Goal: Task Accomplishment & Management: Use online tool/utility

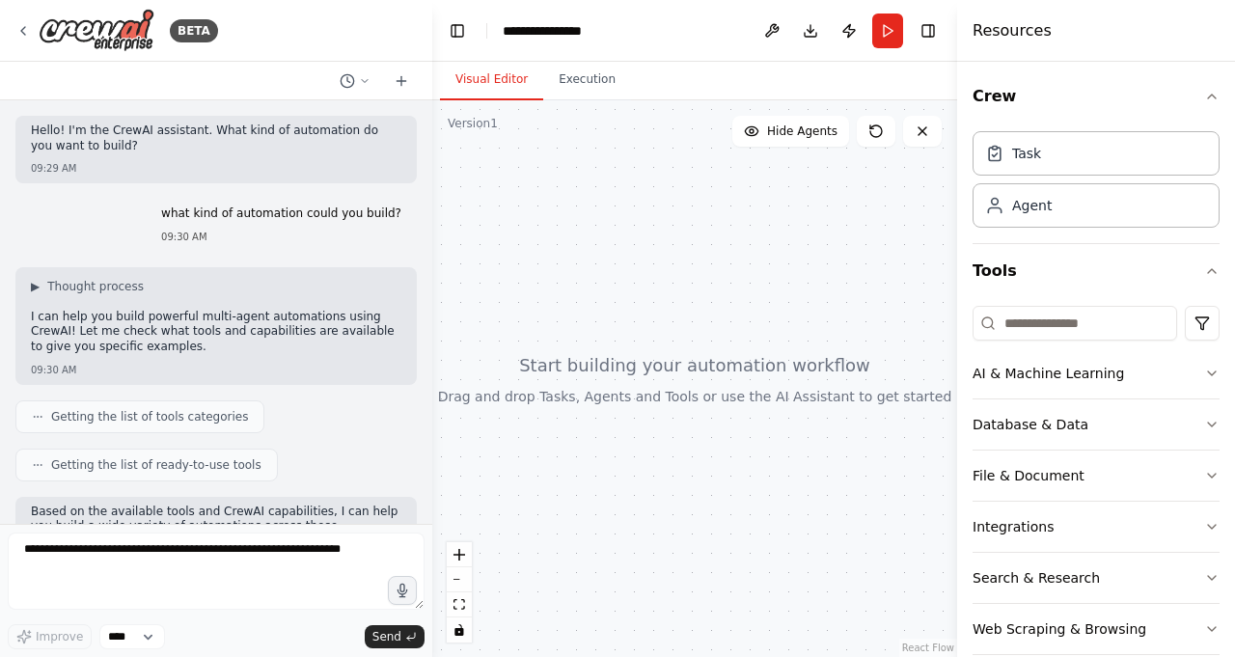
scroll to position [837, 0]
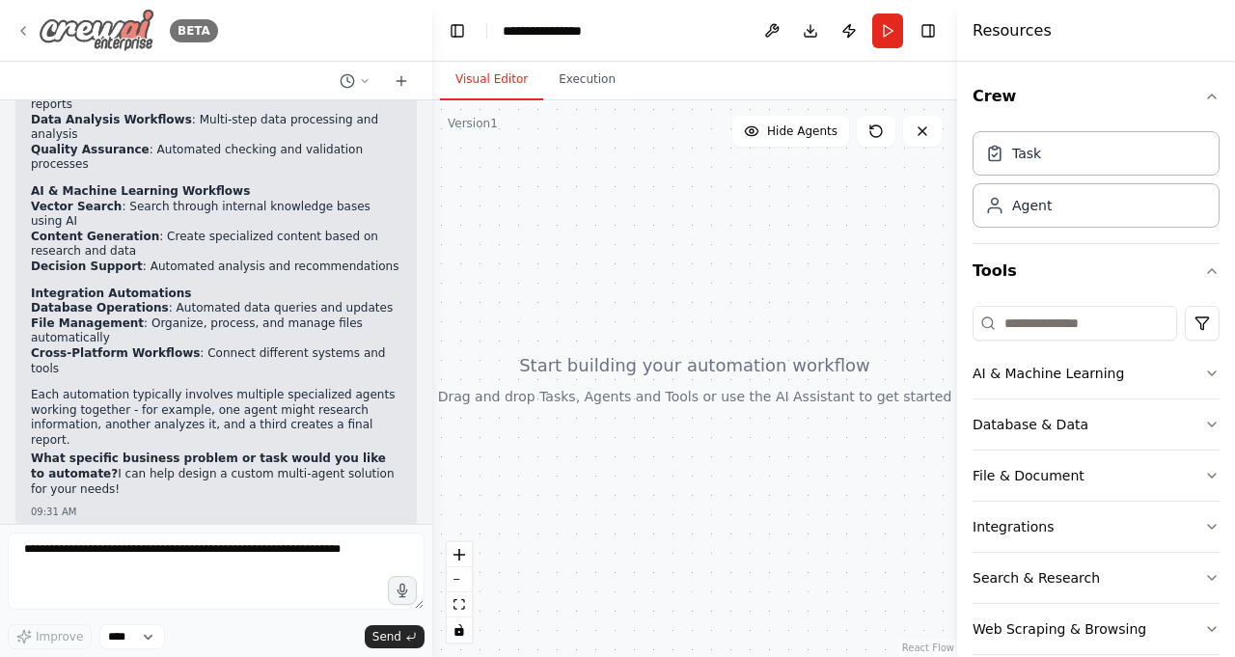
click at [100, 28] on img at bounding box center [97, 30] width 116 height 43
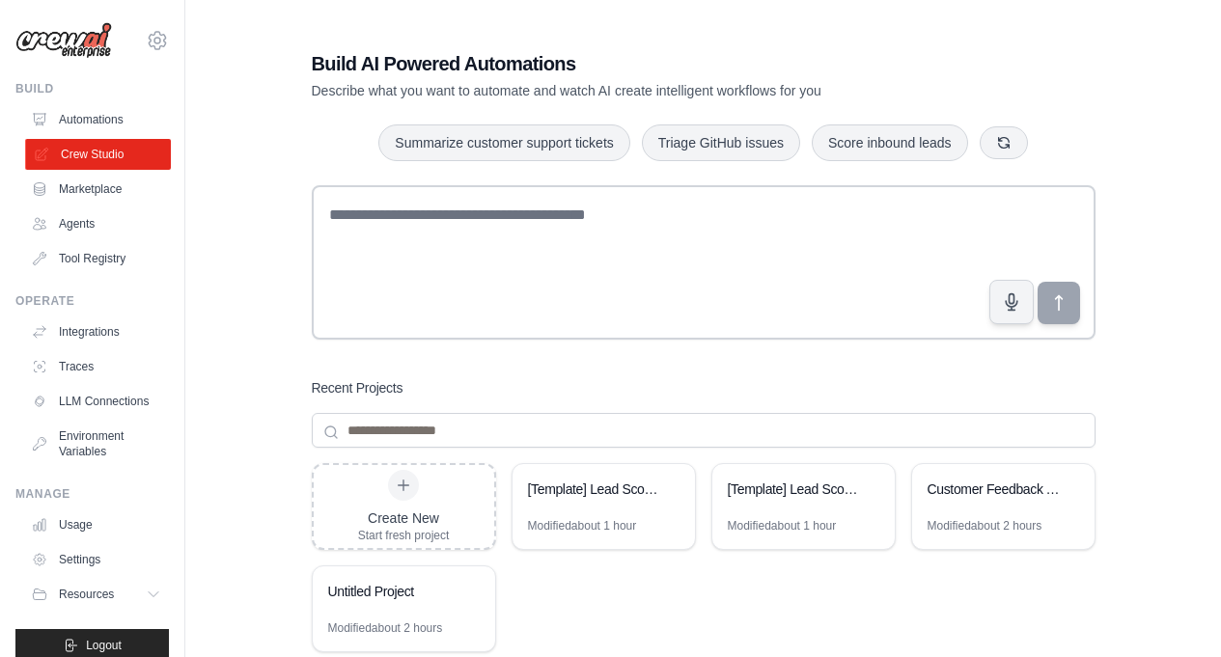
click at [107, 153] on link "Crew Studio" at bounding box center [98, 154] width 146 height 31
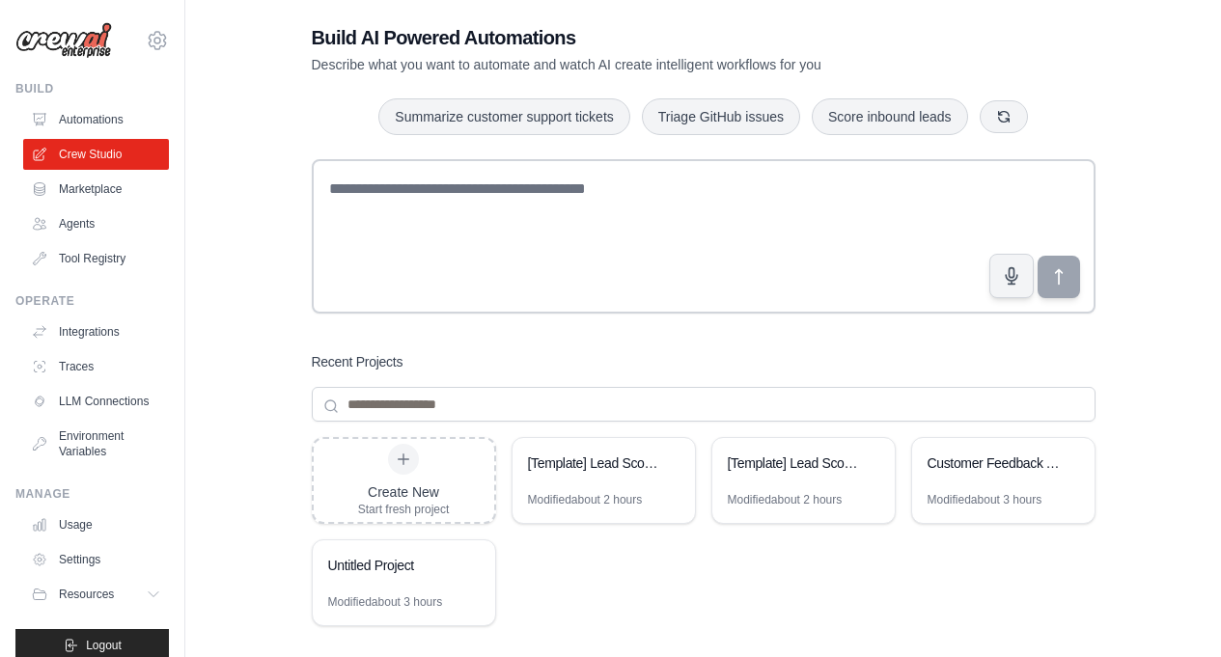
scroll to position [31, 0]
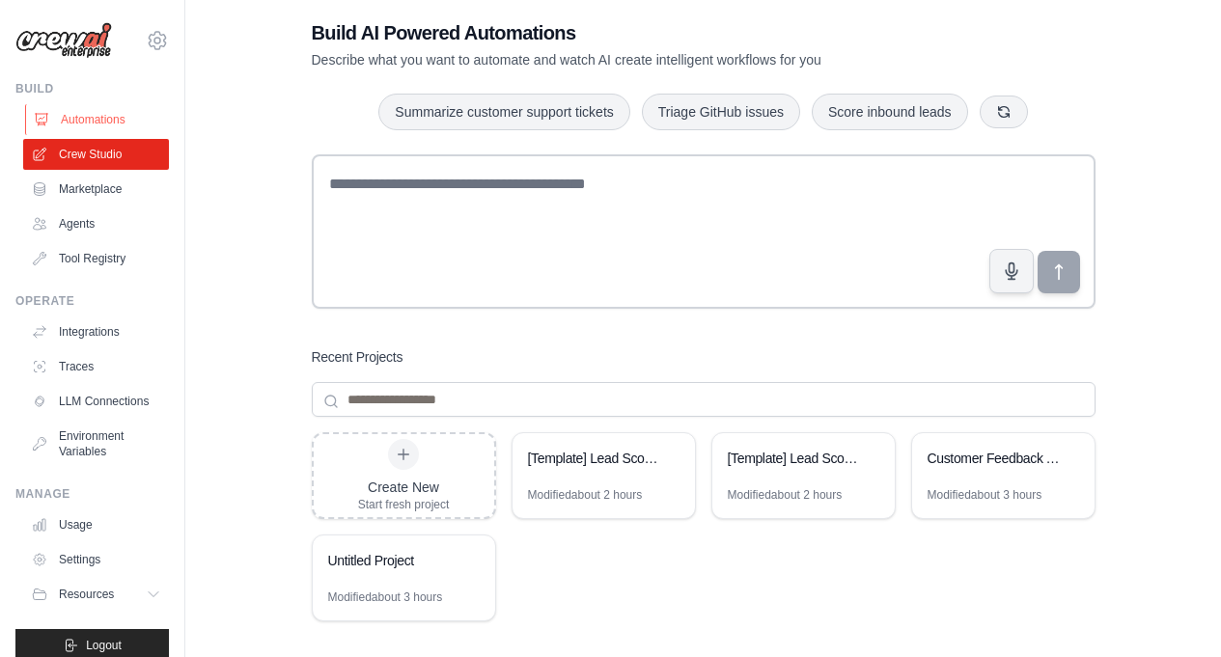
click at [115, 117] on link "Automations" at bounding box center [98, 119] width 146 height 31
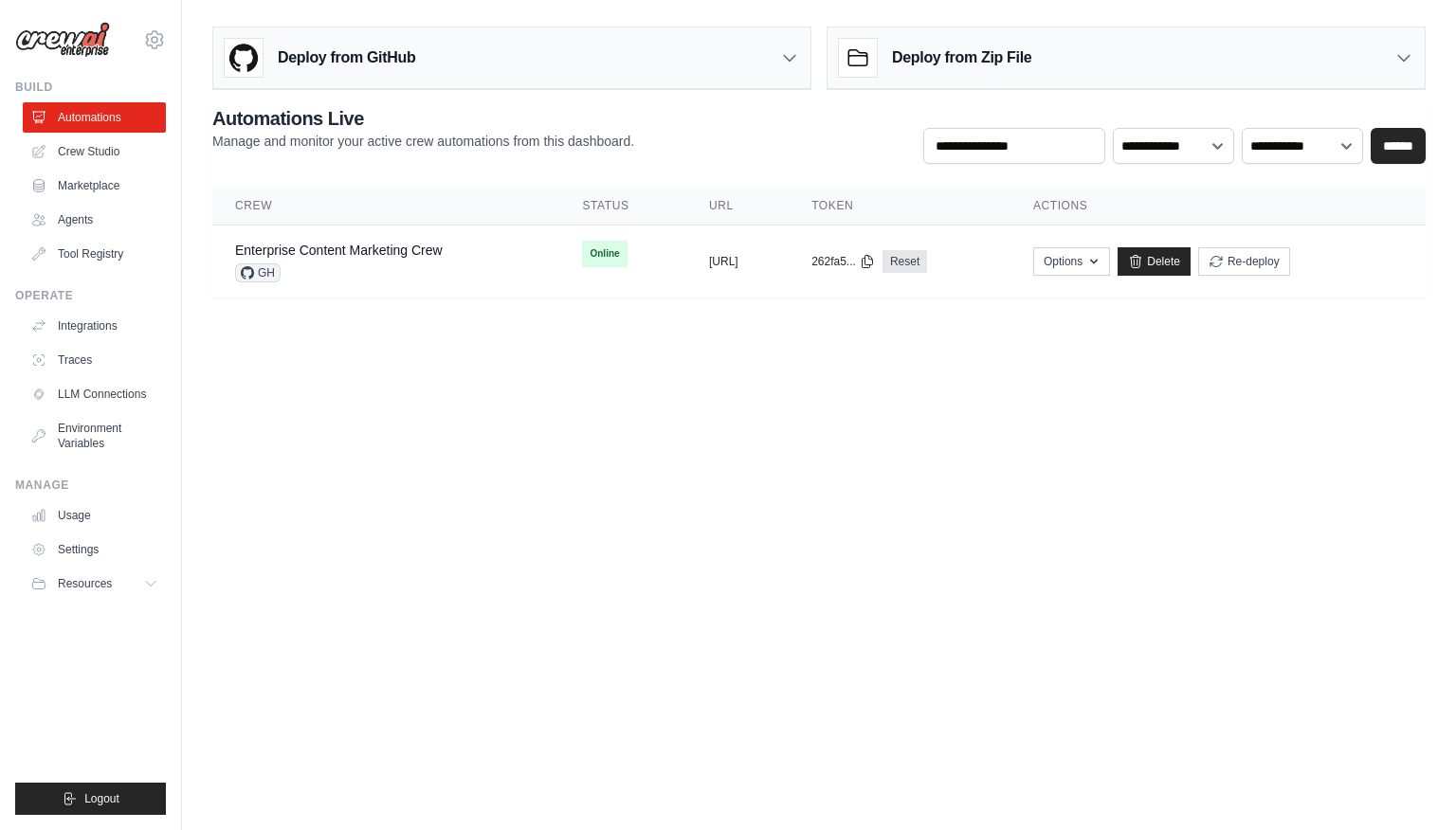
click at [1185, 56] on div "Deploy from Zip File" at bounding box center [1126, 58] width 597 height 62
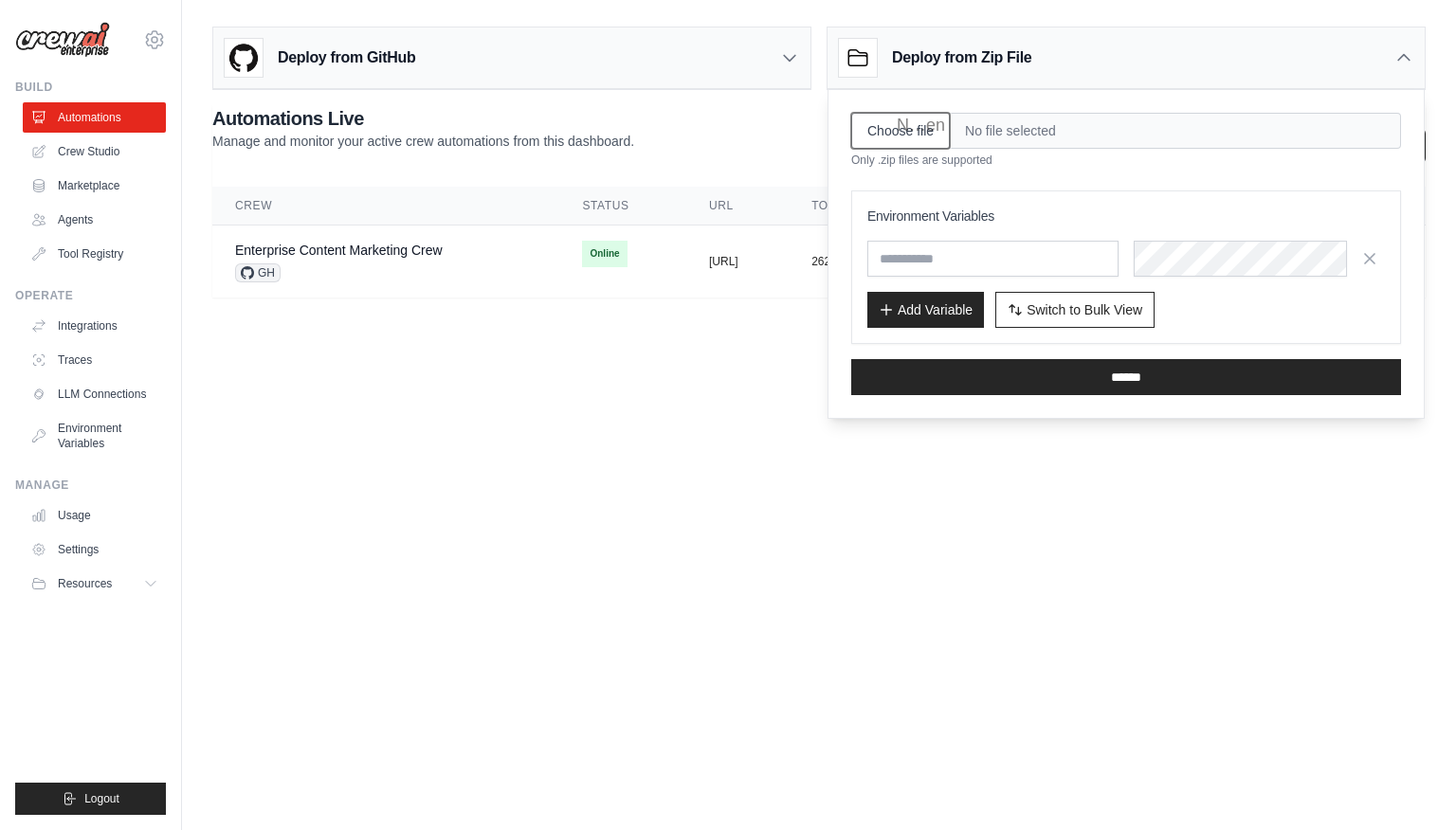
click at [912, 138] on input "Choose file" at bounding box center [900, 131] width 98 height 36
type input "**********"
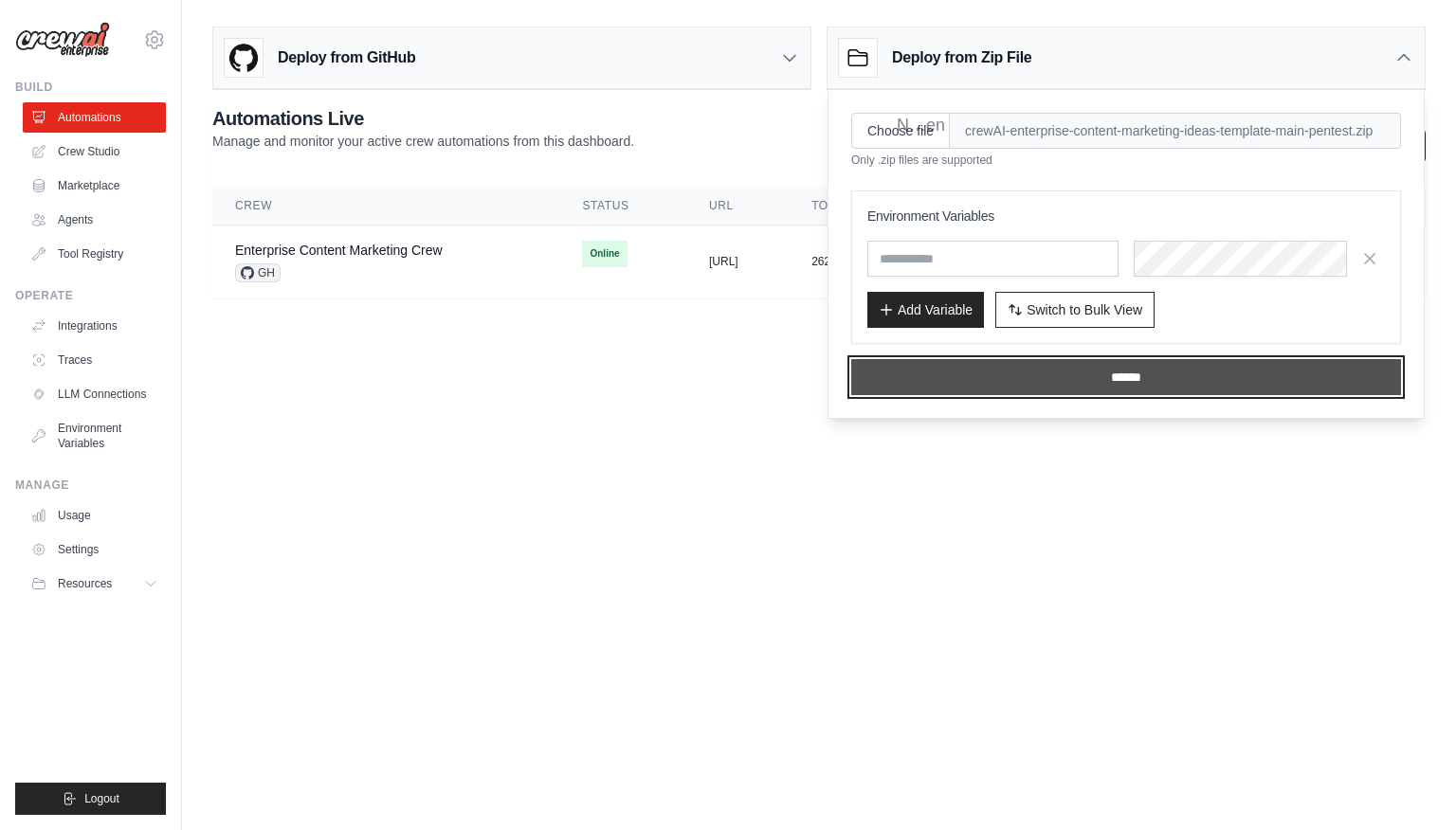
click at [1031, 379] on input "******" at bounding box center [1126, 377] width 550 height 36
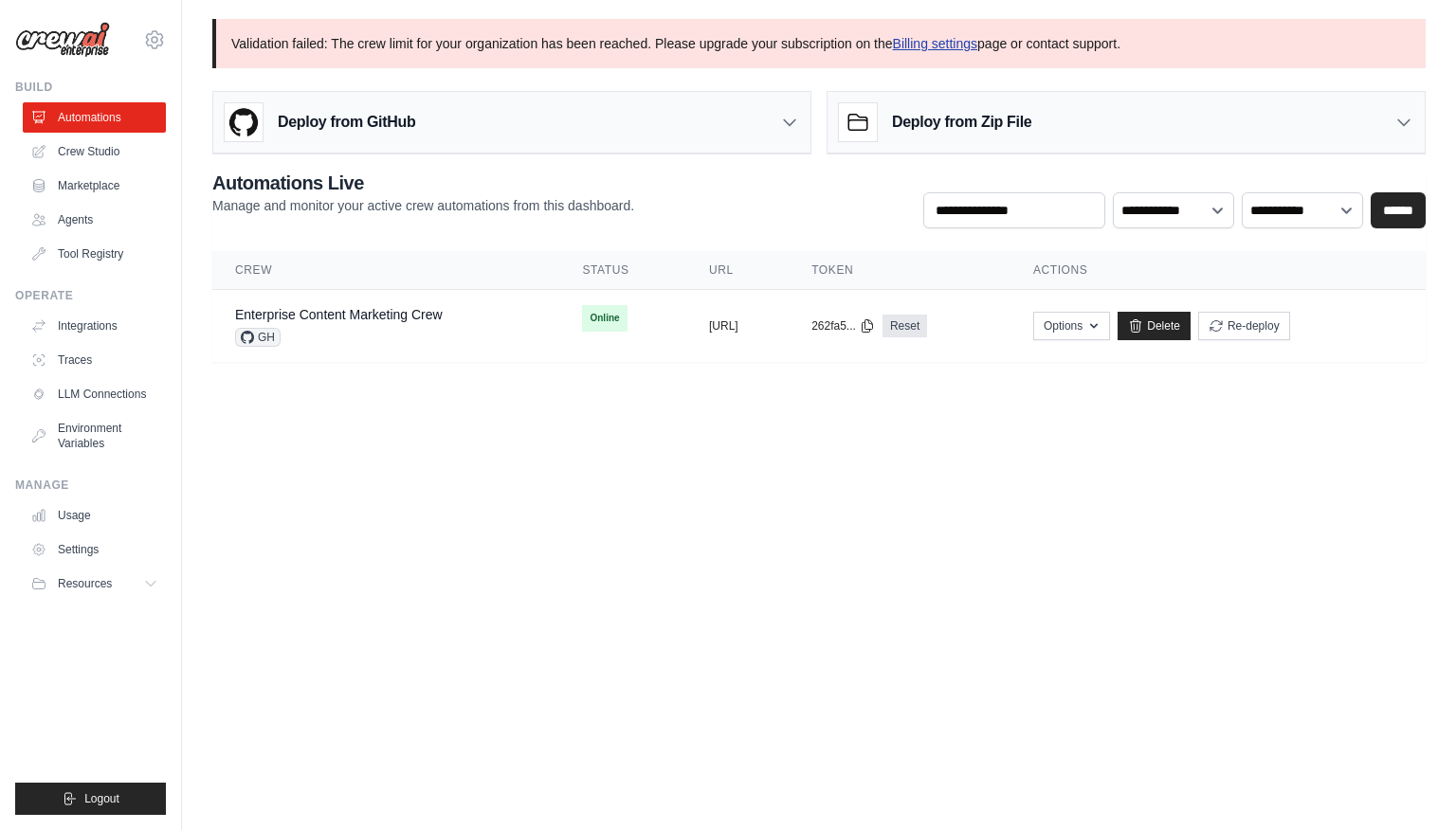
click at [952, 43] on link "Billing settings" at bounding box center [935, 43] width 85 height 15
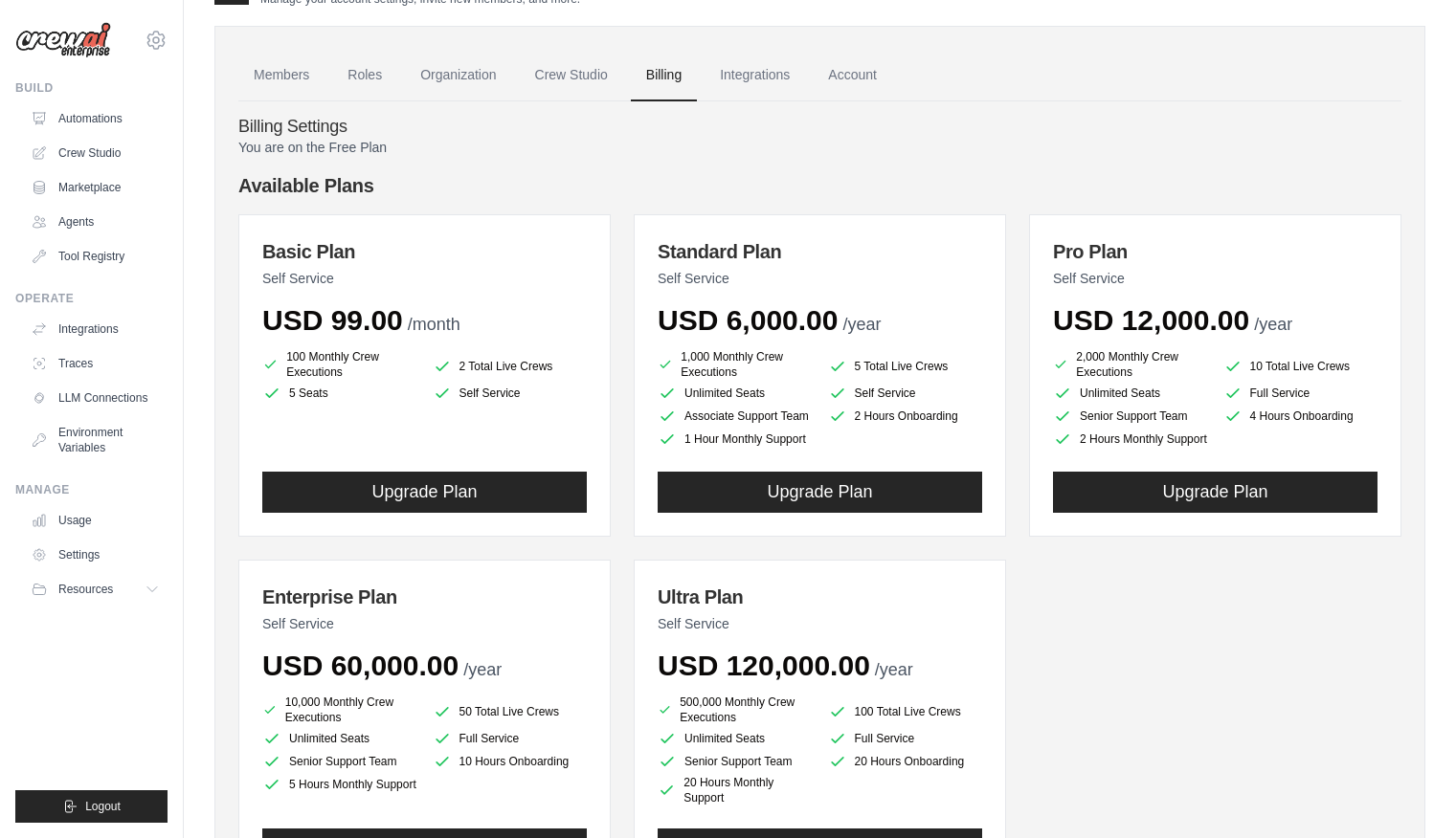
scroll to position [55, 0]
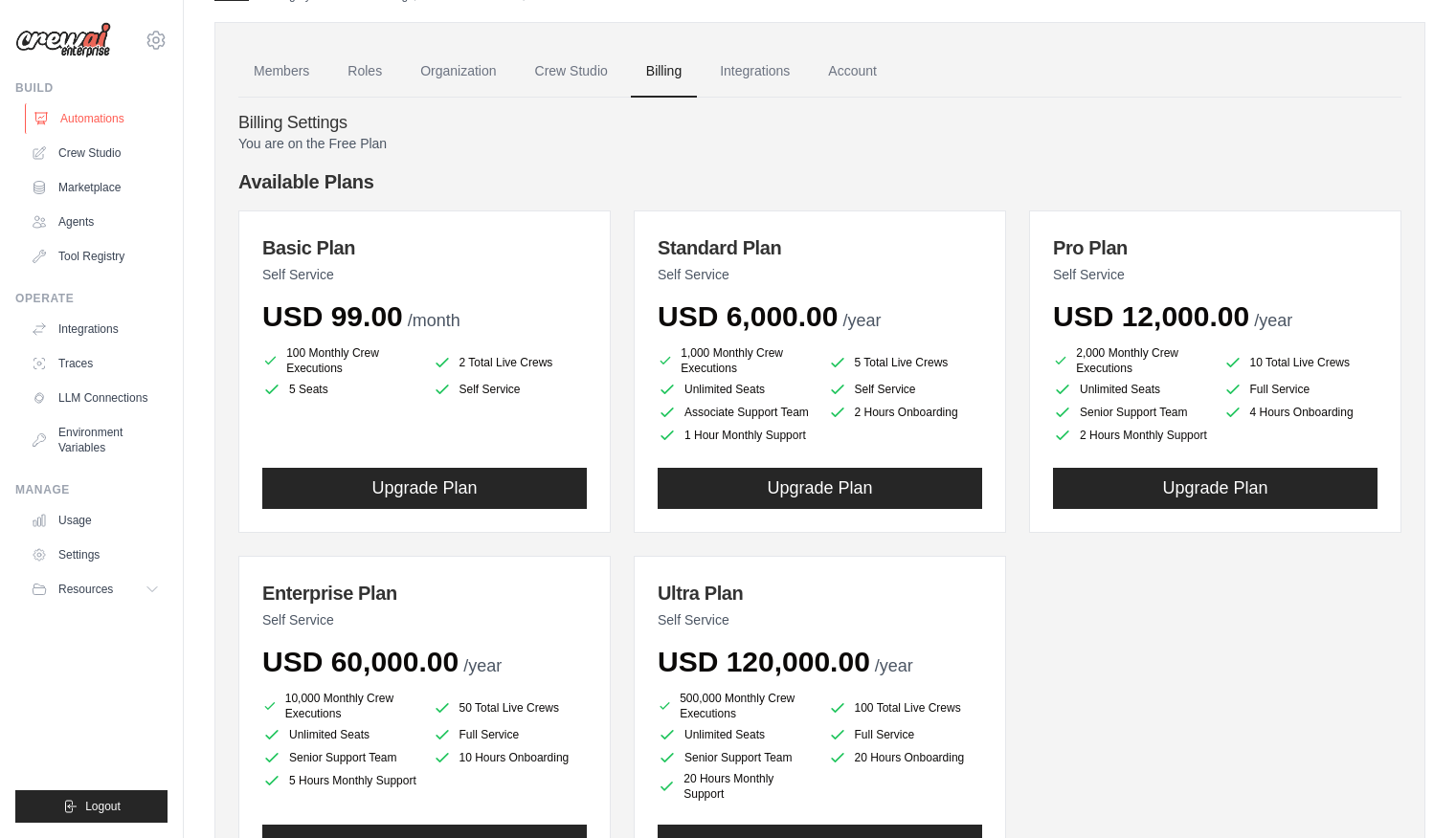
click at [95, 120] on link "Automations" at bounding box center [97, 118] width 145 height 31
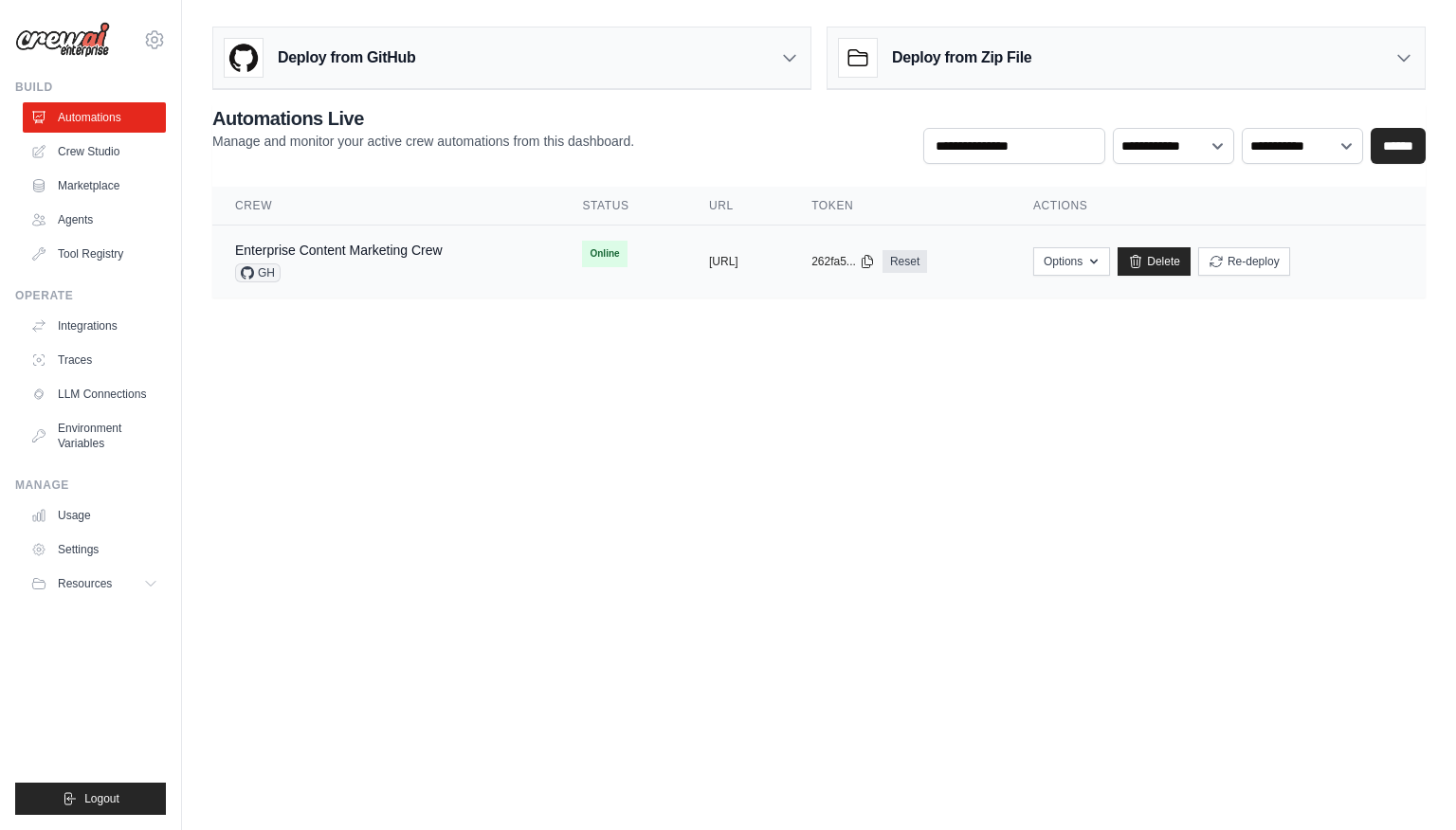
click at [263, 272] on span "GH" at bounding box center [257, 272] width 45 height 19
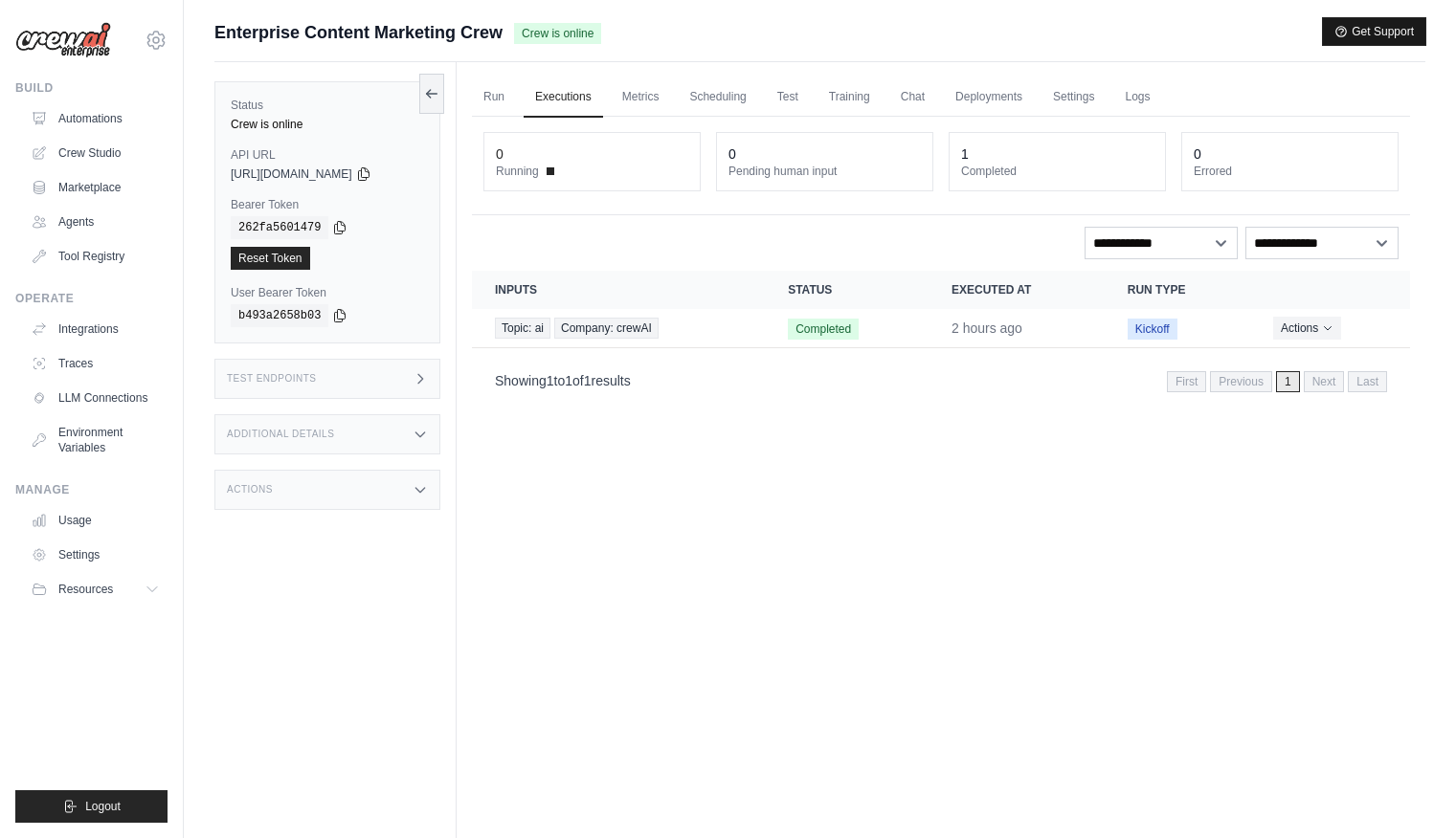
click at [1356, 35] on button "Get Support" at bounding box center [1373, 31] width 102 height 27
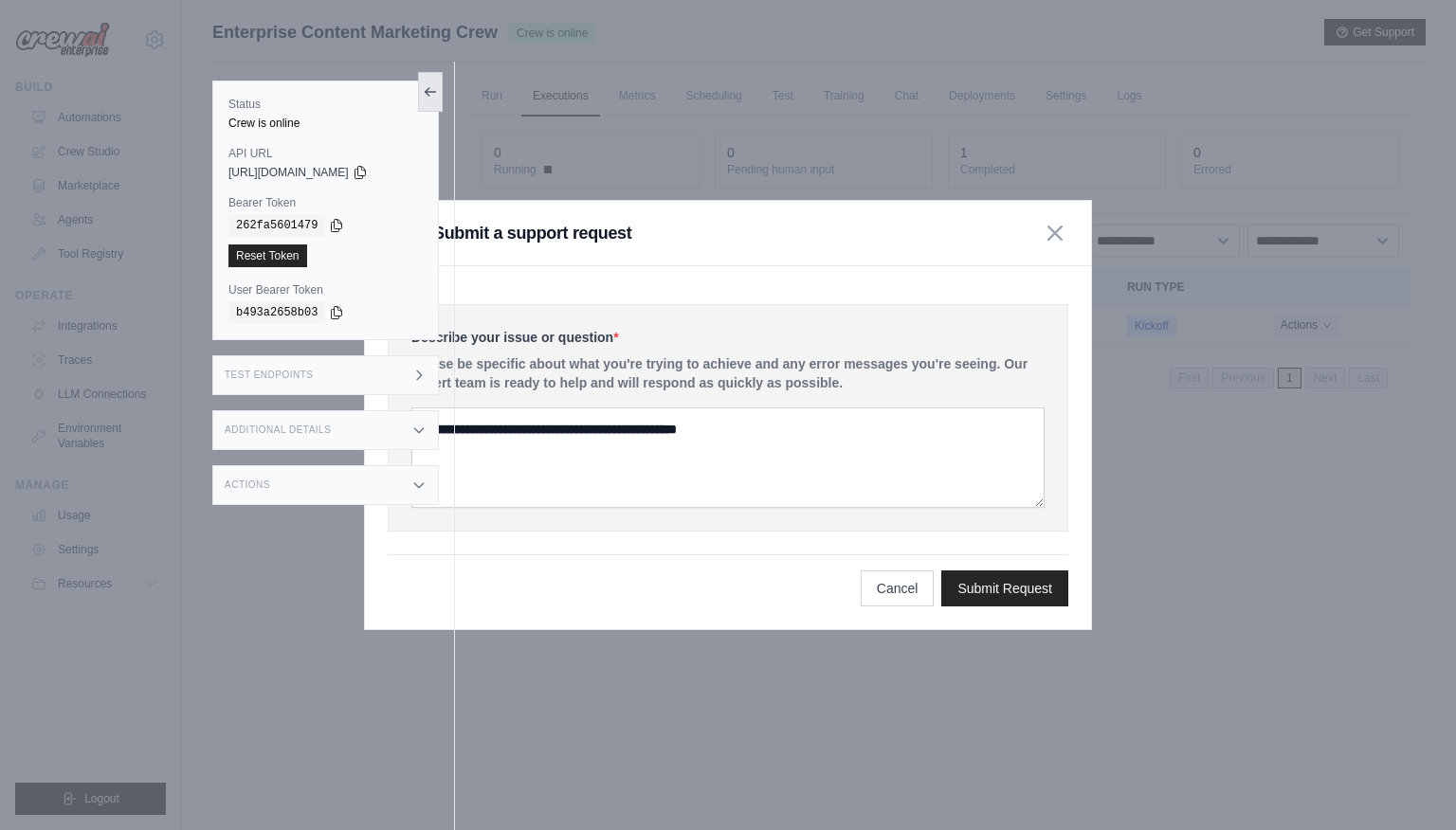
click at [434, 91] on icon at bounding box center [429, 91] width 15 height 15
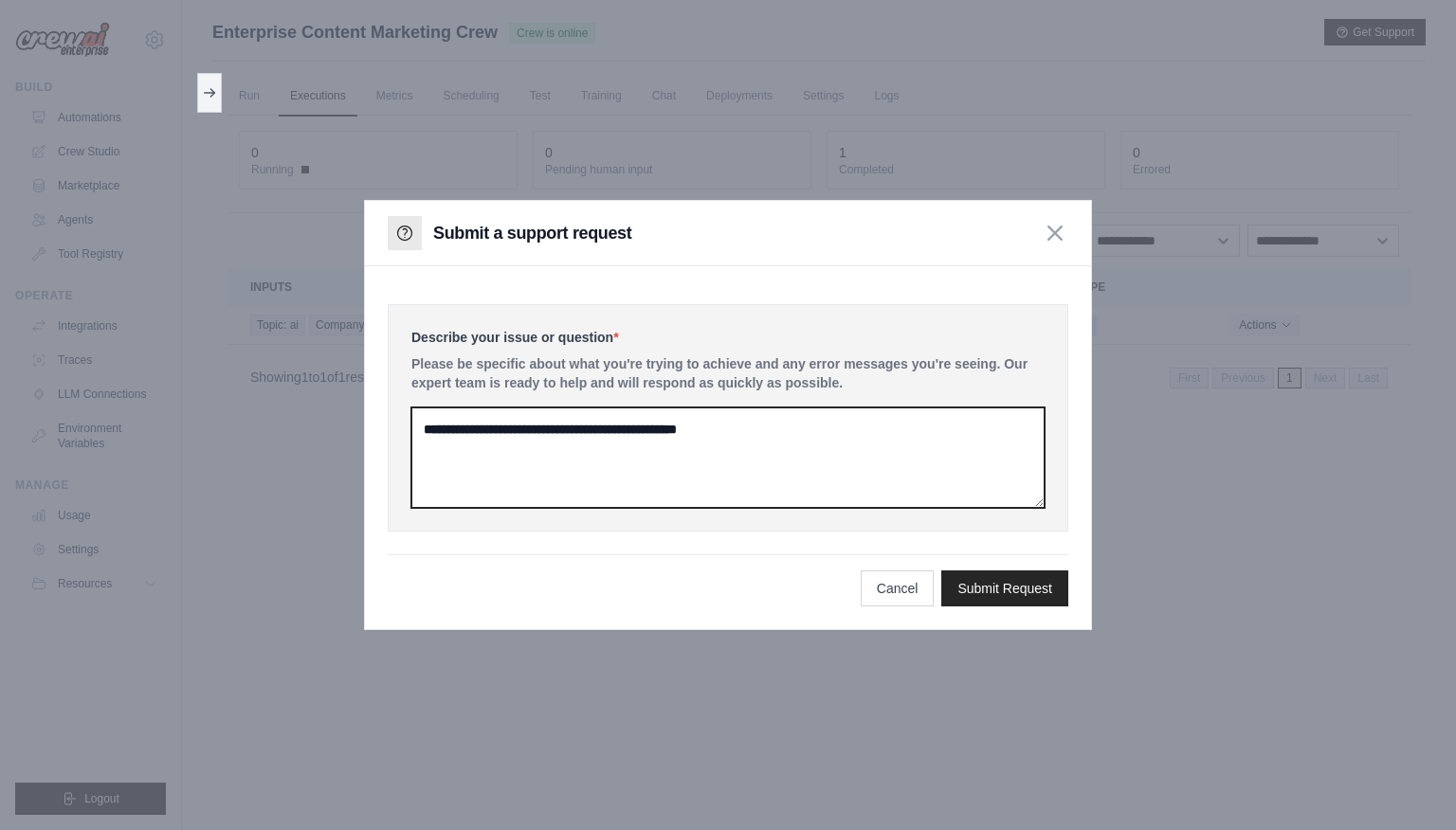
click at [536, 447] on textarea at bounding box center [728, 458] width 634 height 100
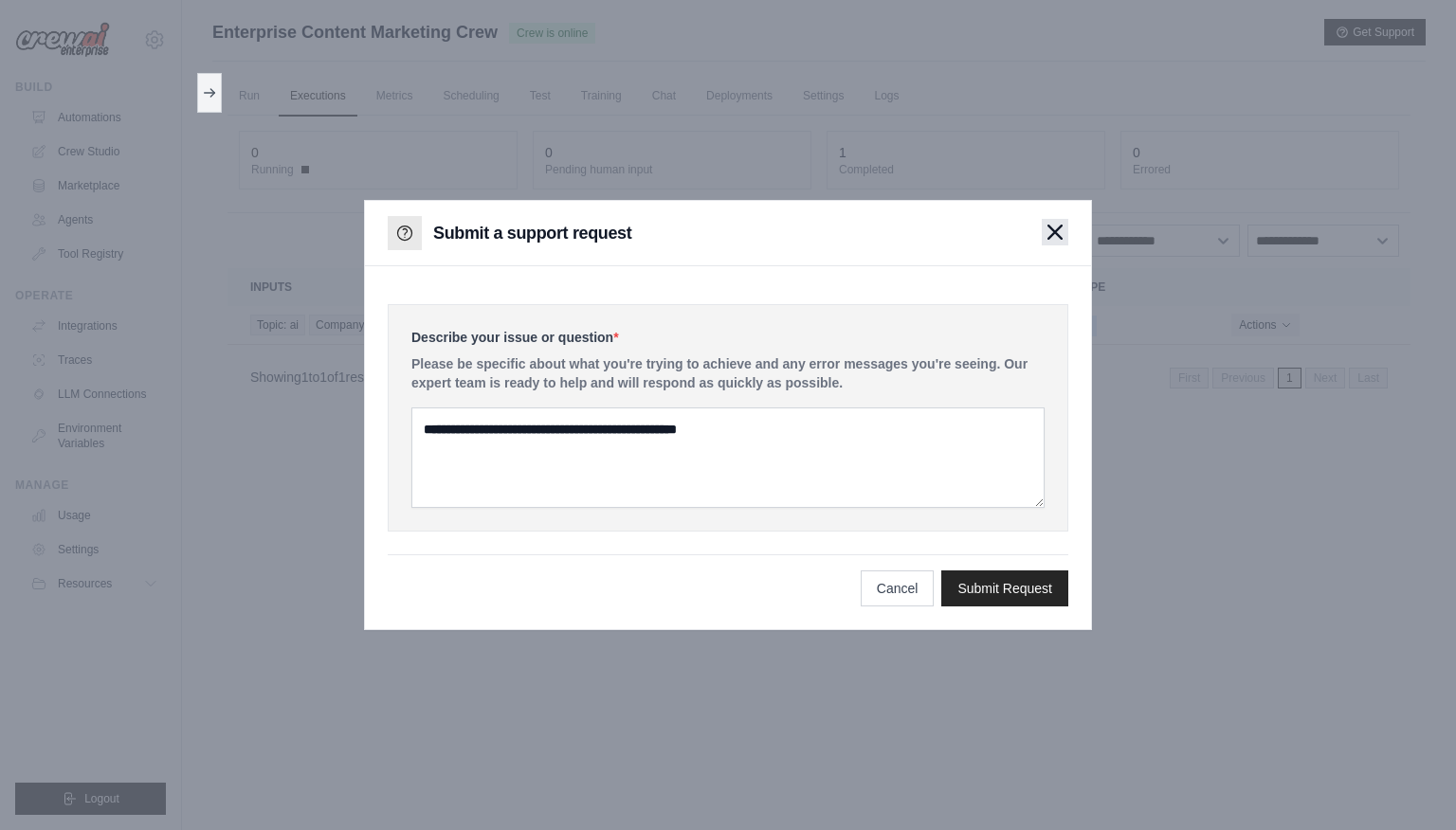
click at [1056, 234] on icon "button" at bounding box center [1055, 233] width 14 height 14
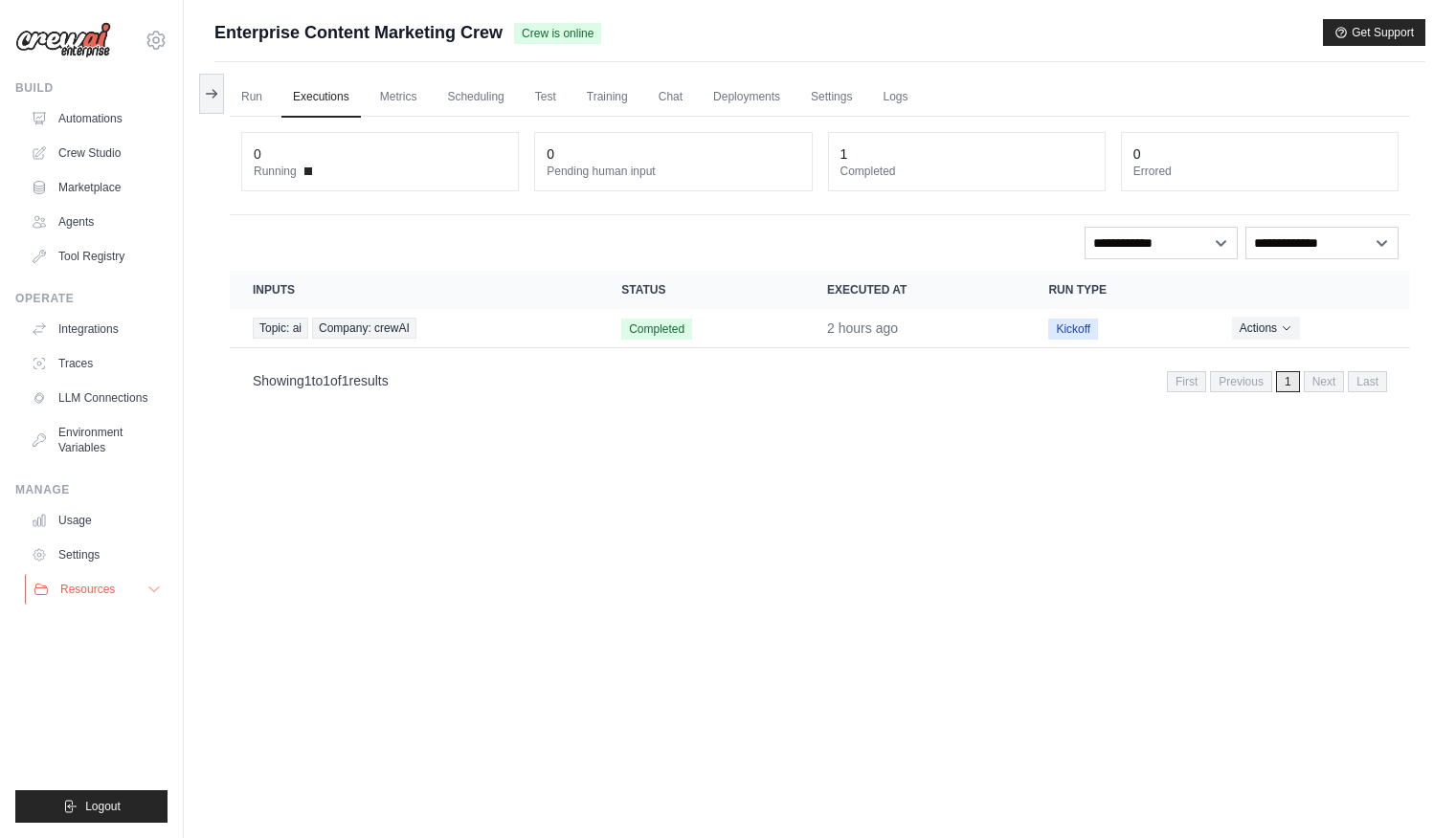
click at [148, 587] on icon at bounding box center [154, 589] width 15 height 15
click at [77, 516] on link "Usage" at bounding box center [97, 520] width 145 height 31
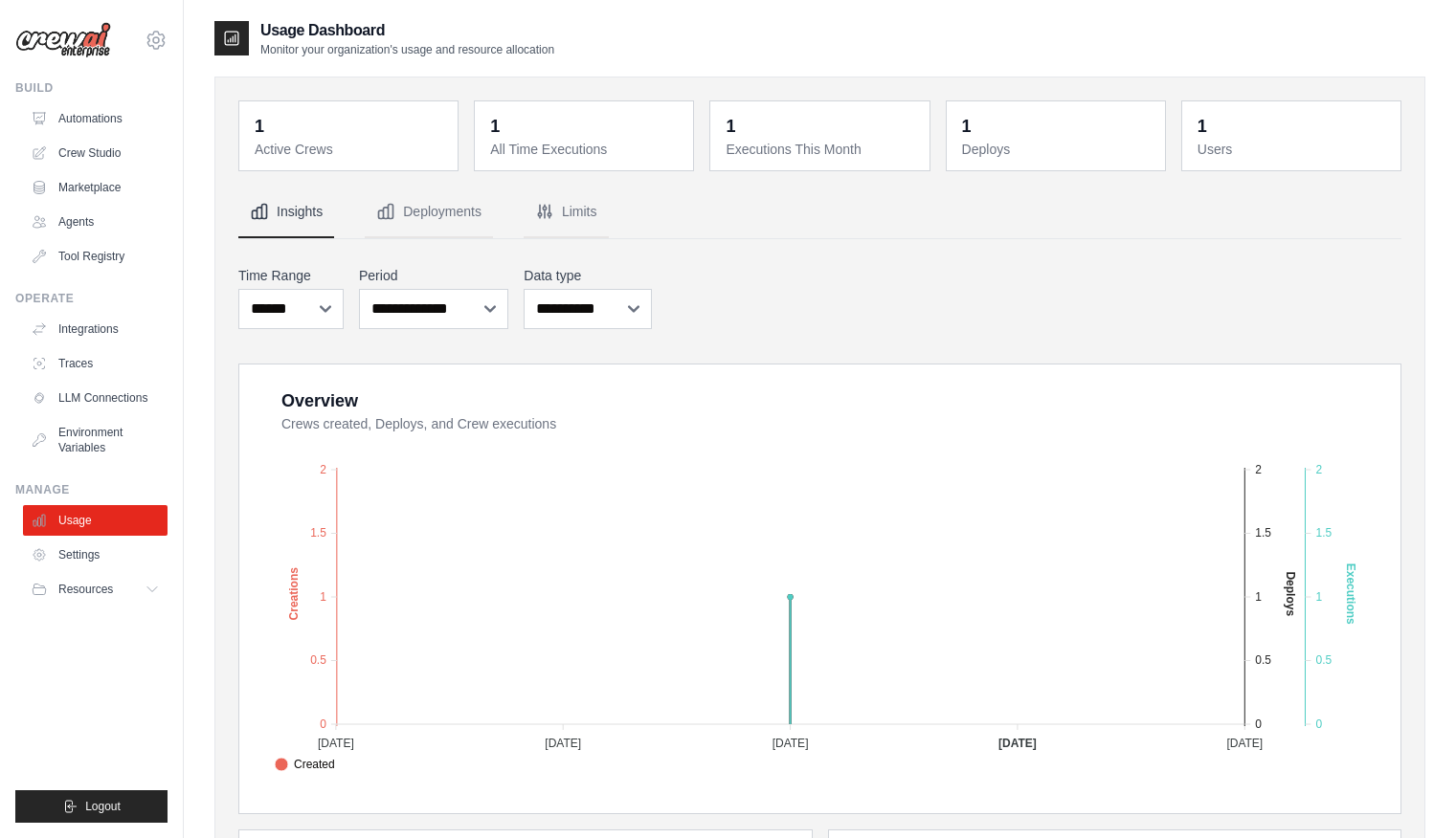
click at [293, 128] on dd "1" at bounding box center [350, 126] width 191 height 27
click at [571, 125] on dd "1" at bounding box center [585, 126] width 191 height 27
click at [94, 118] on link "Automations" at bounding box center [97, 118] width 145 height 31
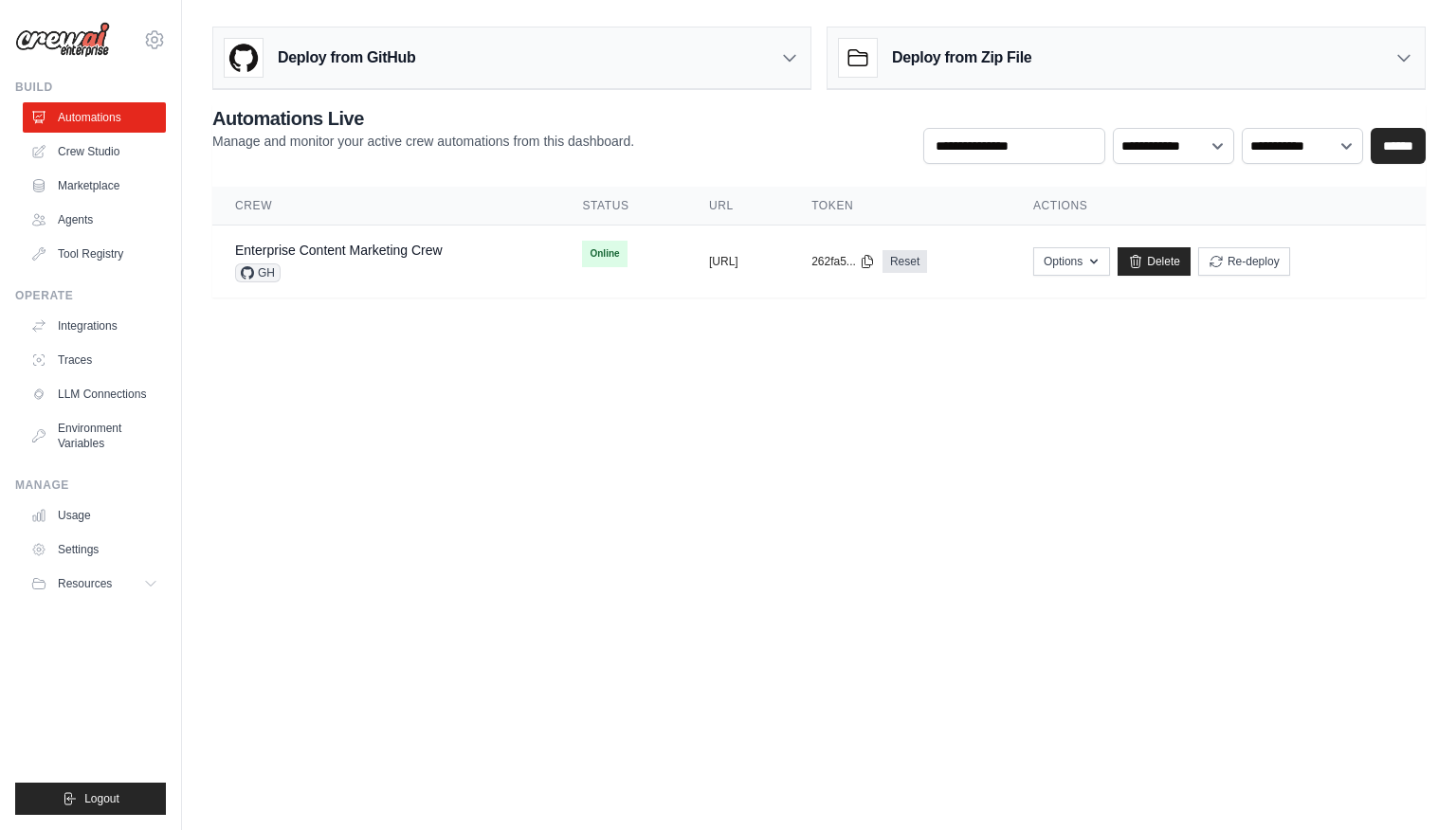
click at [1391, 47] on div "Deploy from Zip File" at bounding box center [1126, 58] width 597 height 62
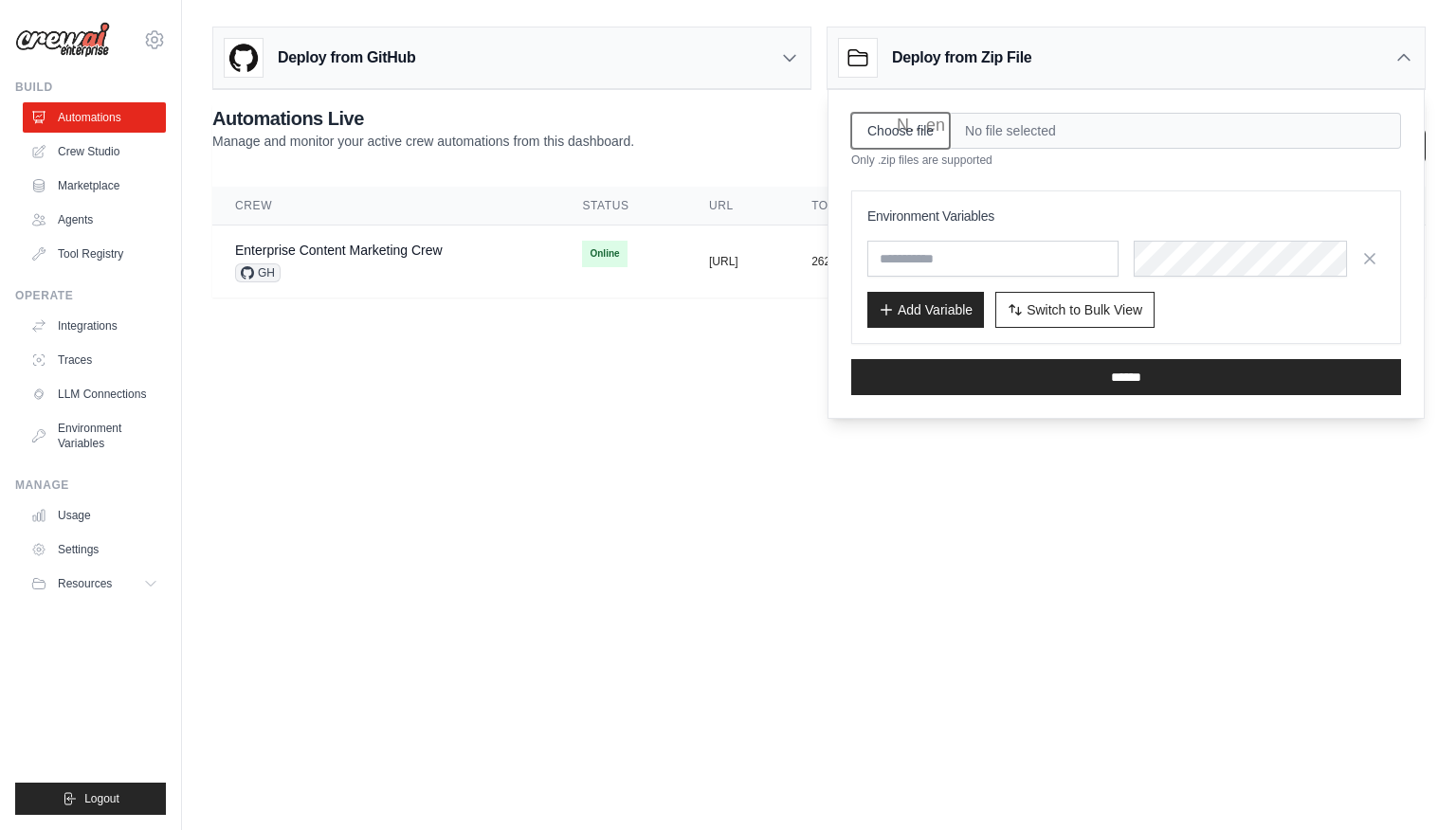
click at [902, 139] on input "Choose file" at bounding box center [900, 131] width 98 height 36
type input "**********"
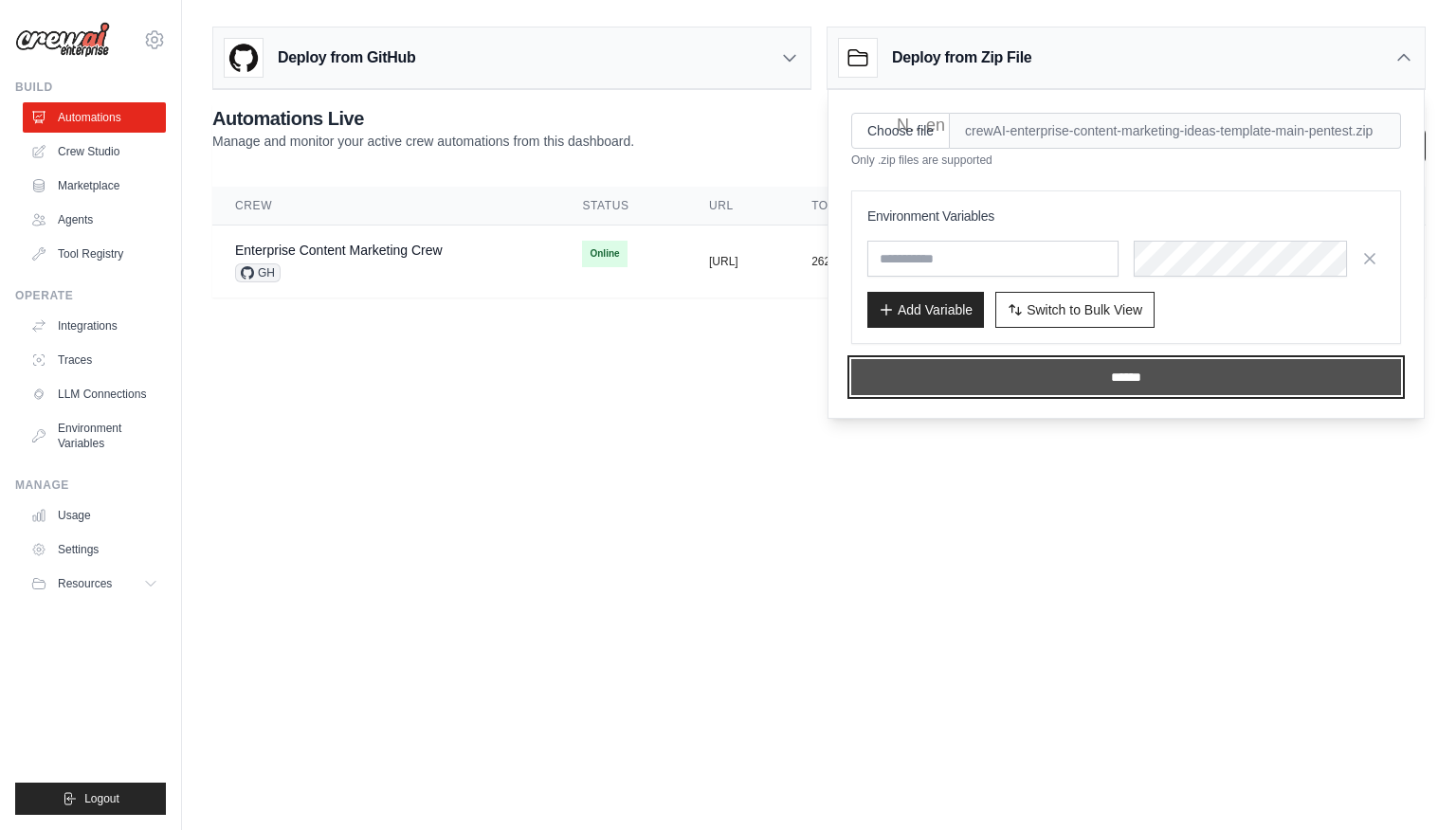
click at [935, 369] on input "******" at bounding box center [1126, 377] width 550 height 36
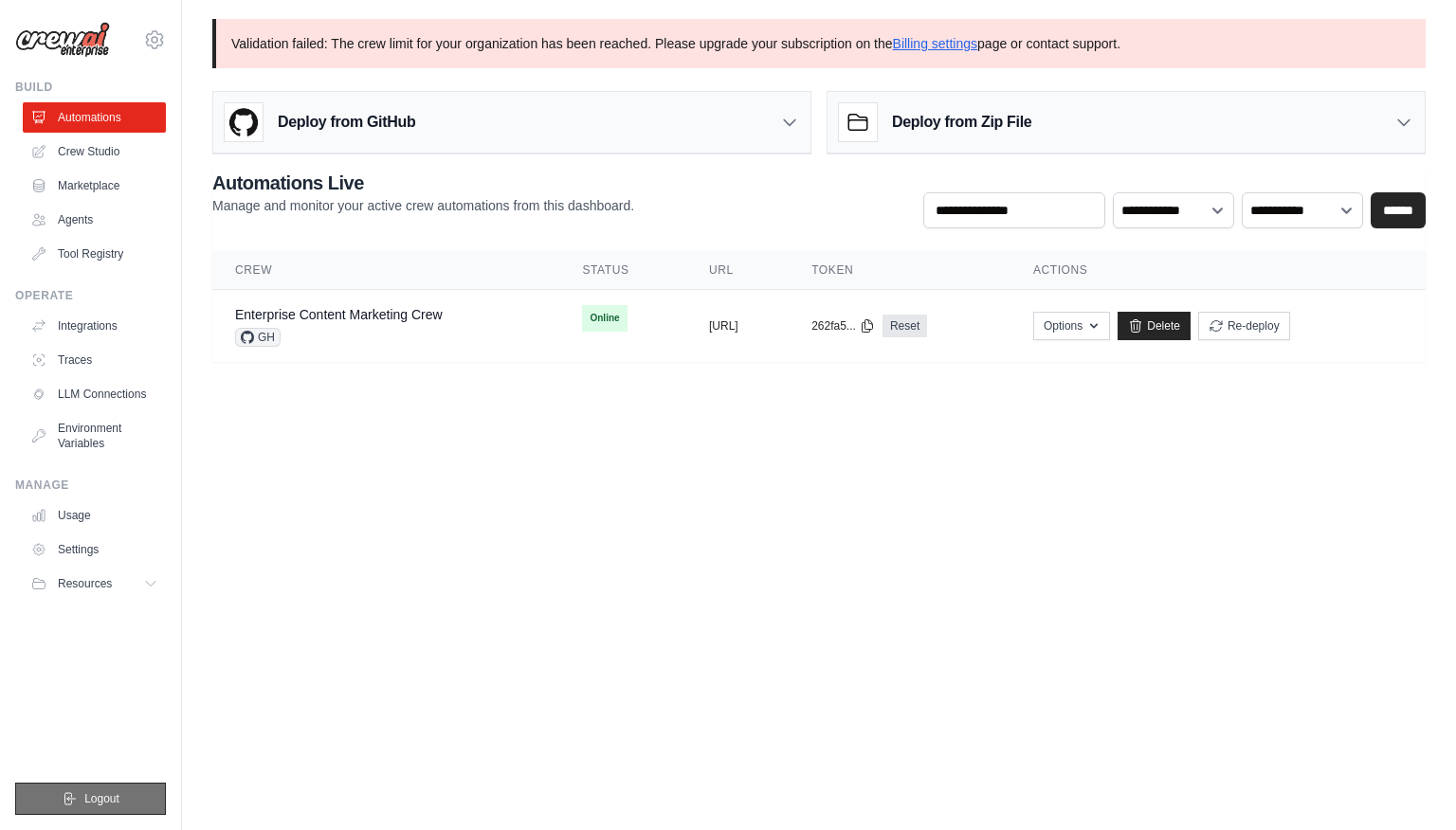
click at [68, 796] on icon "submit" at bounding box center [69, 799] width 15 height 15
